Goal: Find specific page/section: Find specific page/section

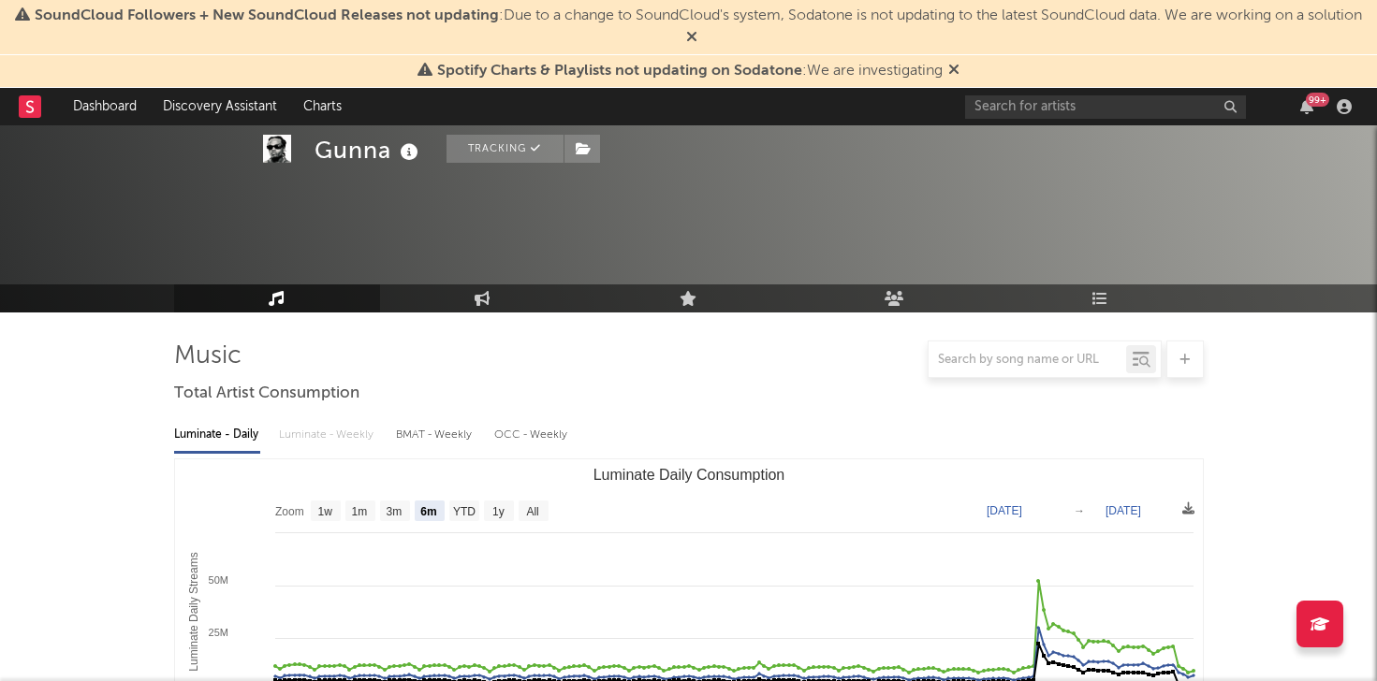
select select "6m"
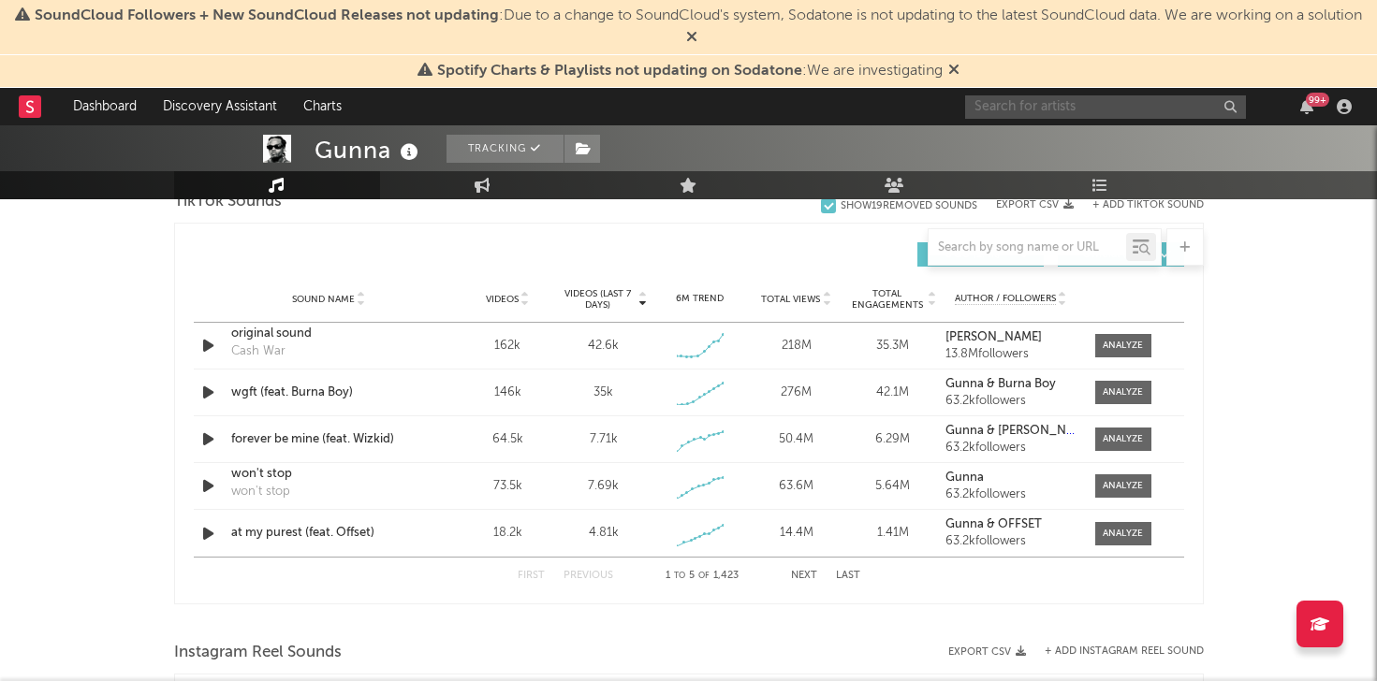
click at [1028, 109] on input "text" at bounding box center [1105, 106] width 281 height 23
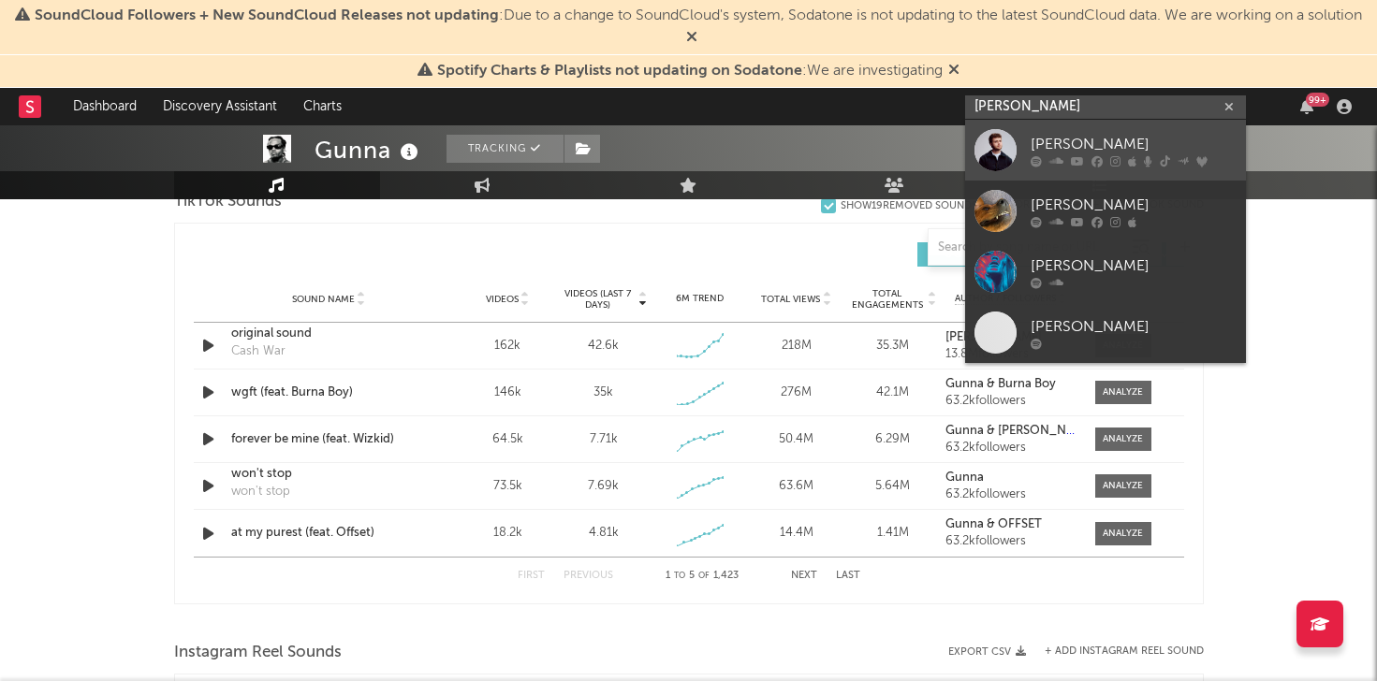
type input "[PERSON_NAME]"
click at [1039, 142] on div "[PERSON_NAME]" at bounding box center [1134, 144] width 206 height 22
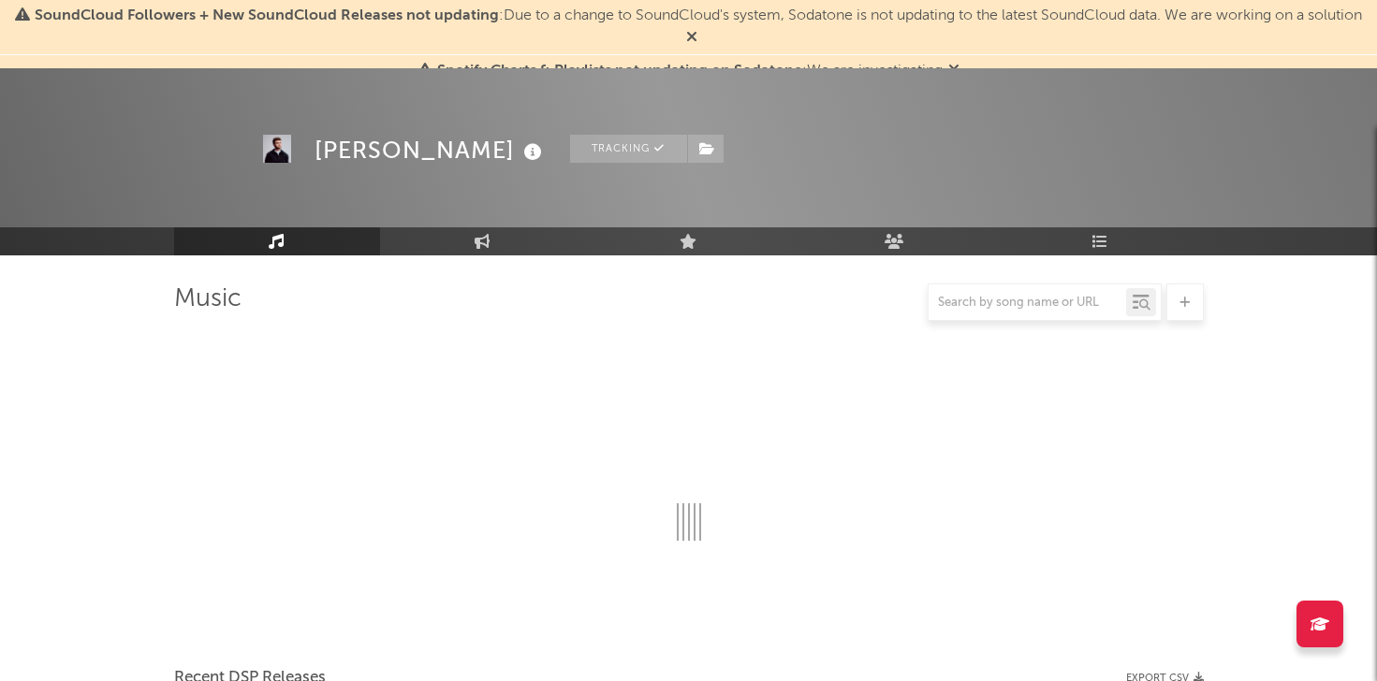
scroll to position [1292, 0]
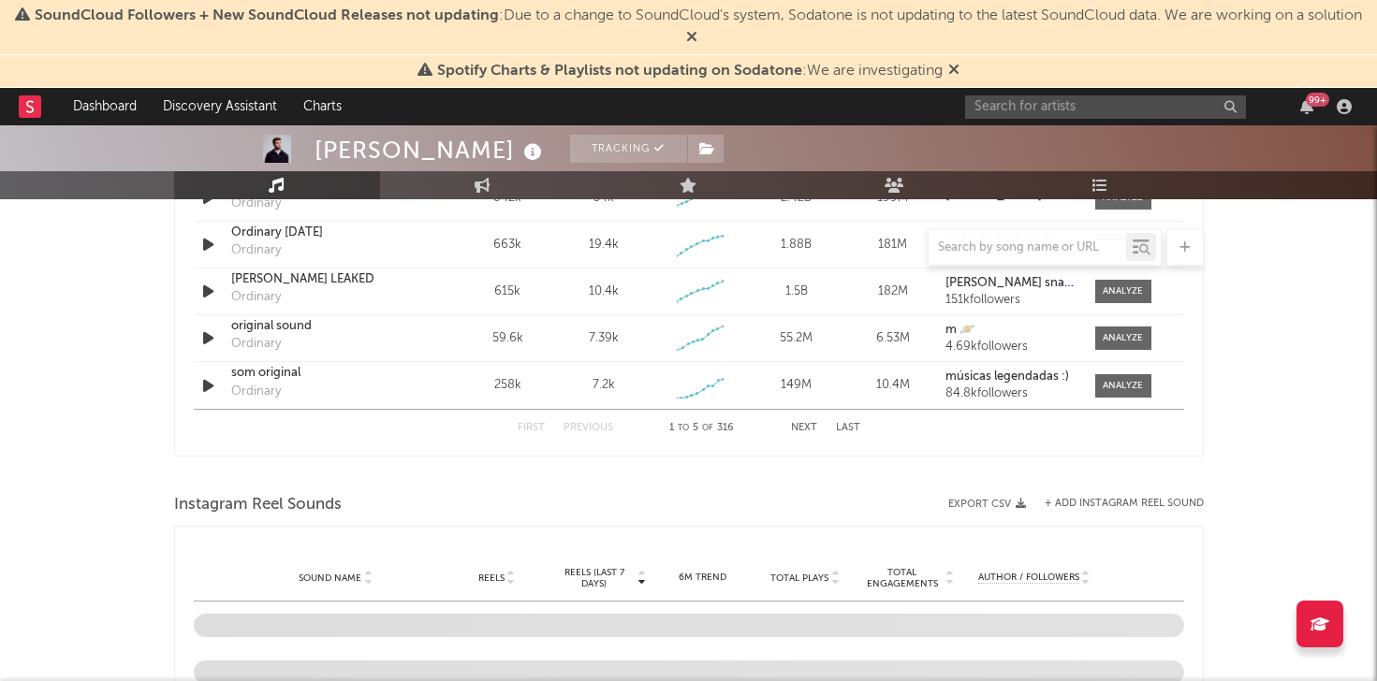
select select "6m"
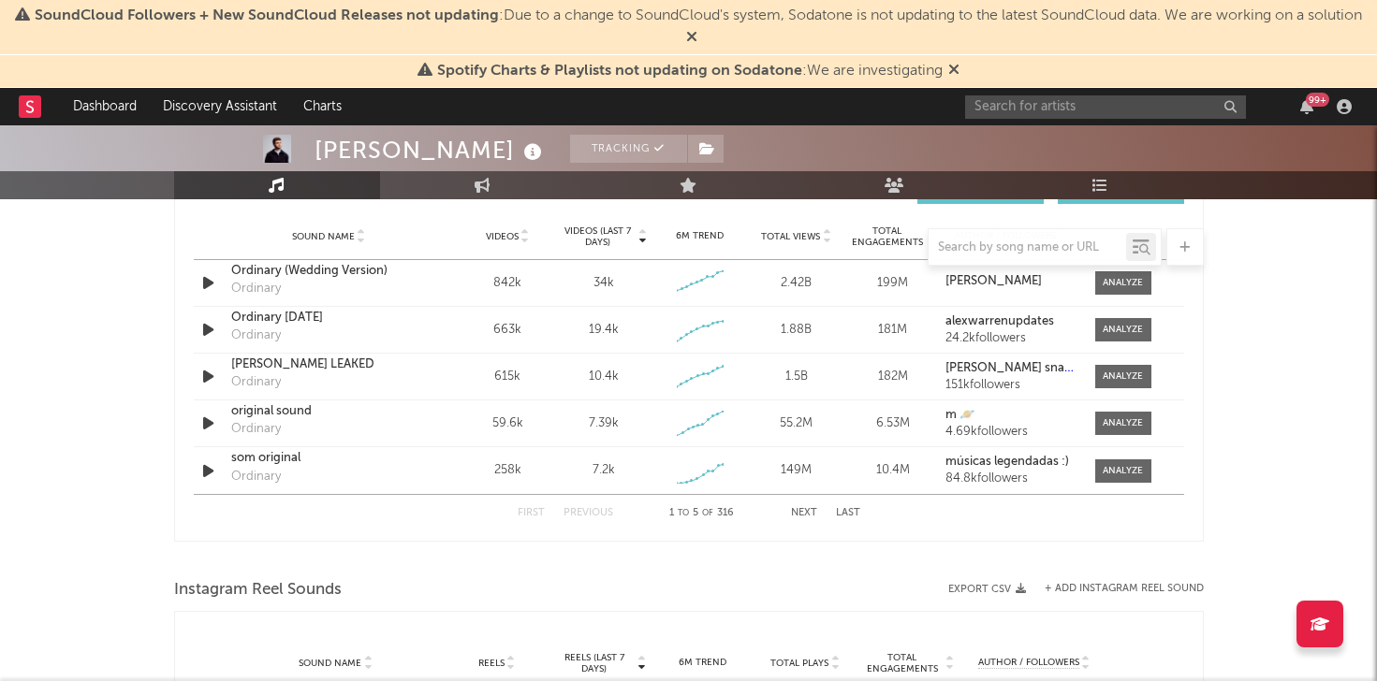
scroll to position [1357, 0]
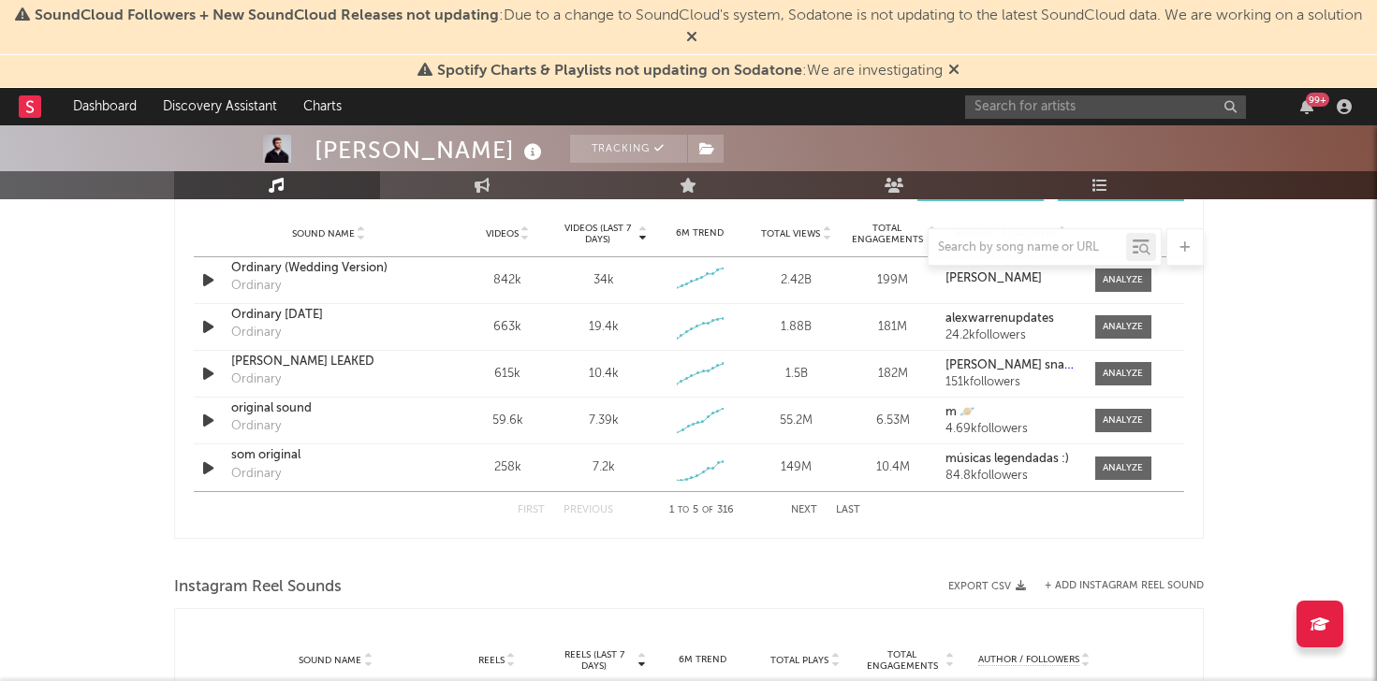
click at [805, 510] on button "Next" at bounding box center [804, 511] width 26 height 10
click at [804, 509] on button "Next" at bounding box center [804, 511] width 26 height 10
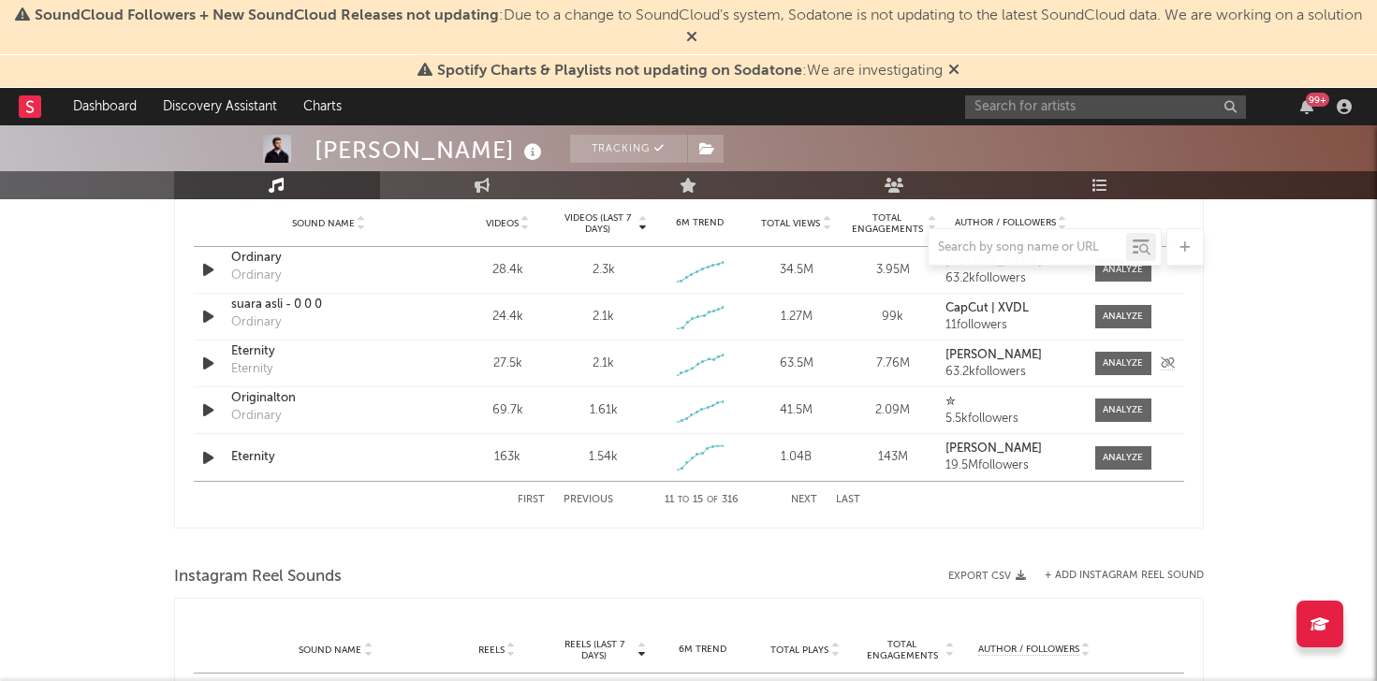
scroll to position [1342, 0]
